Goal: Task Accomplishment & Management: Use online tool/utility

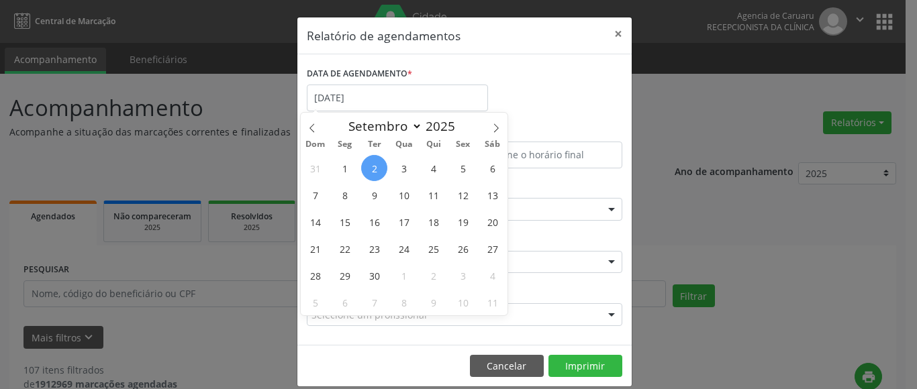
select select "8"
click at [713, 132] on div "Relatório de agendamentos × DATA DE AGENDAMENTO * [DATE] De ATÉ ESPECIALIDADE T…" at bounding box center [458, 194] width 917 height 389
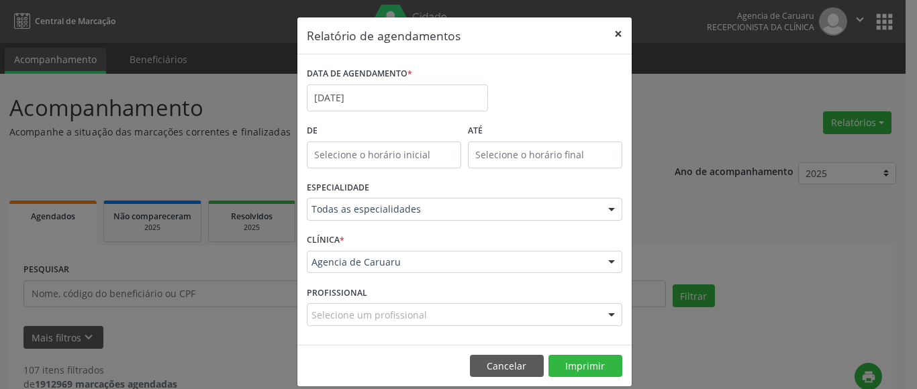
click at [617, 33] on button "×" at bounding box center [618, 33] width 27 height 33
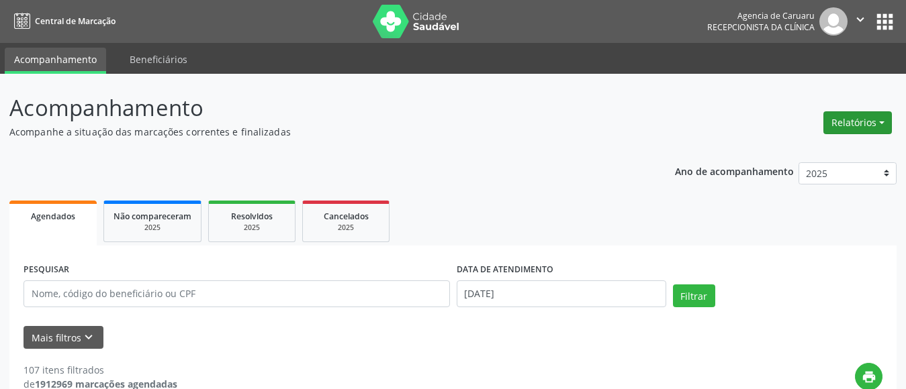
click at [859, 113] on button "Relatórios" at bounding box center [857, 122] width 68 height 23
click at [787, 154] on link "Agendamentos" at bounding box center [820, 151] width 144 height 19
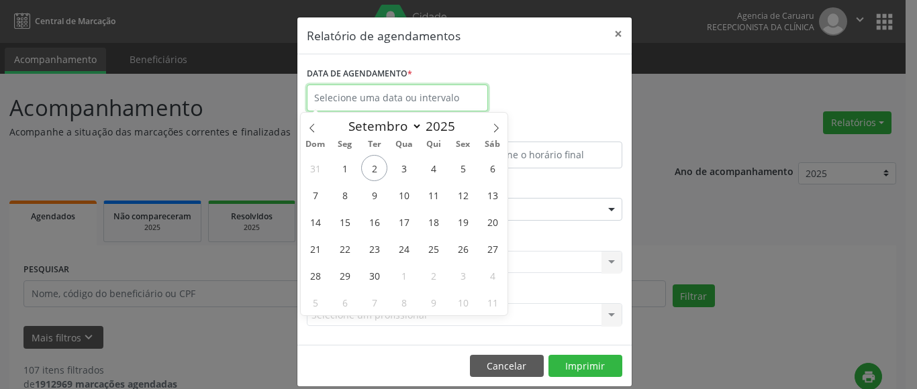
click at [355, 97] on input "text" at bounding box center [397, 98] width 181 height 27
click at [368, 167] on span "2" at bounding box center [374, 168] width 26 height 26
type input "[DATE]"
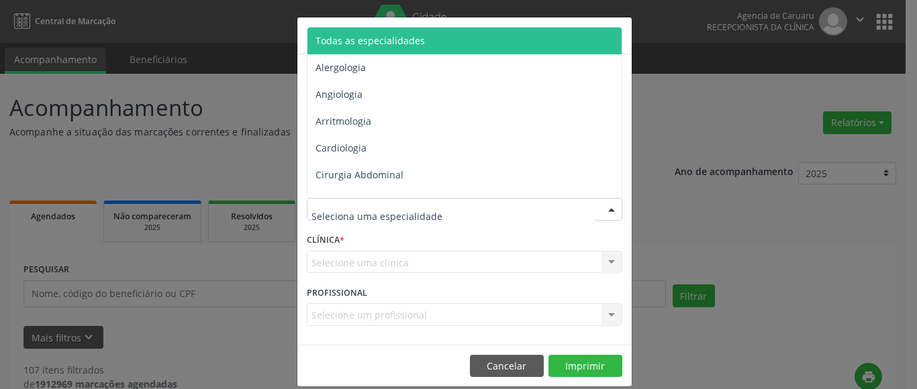
click at [389, 40] on span "Todas as especialidades" at bounding box center [370, 40] width 109 height 13
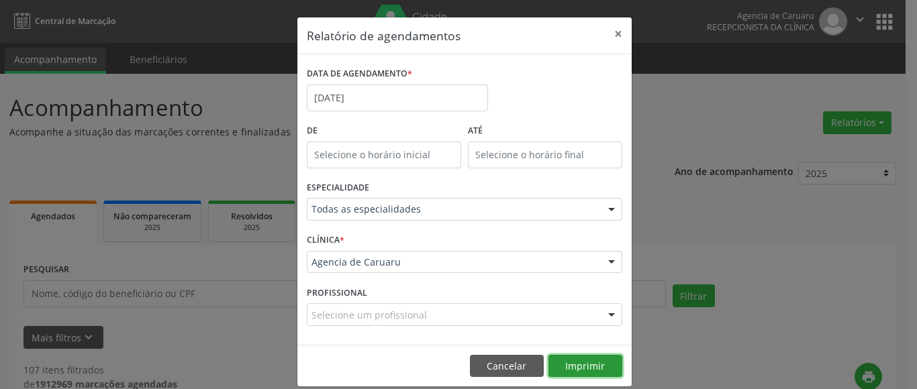
click at [581, 367] on button "Imprimir" at bounding box center [586, 366] width 74 height 23
click at [597, 362] on button "Imprimir" at bounding box center [586, 366] width 74 height 23
